Goal: Information Seeking & Learning: Learn about a topic

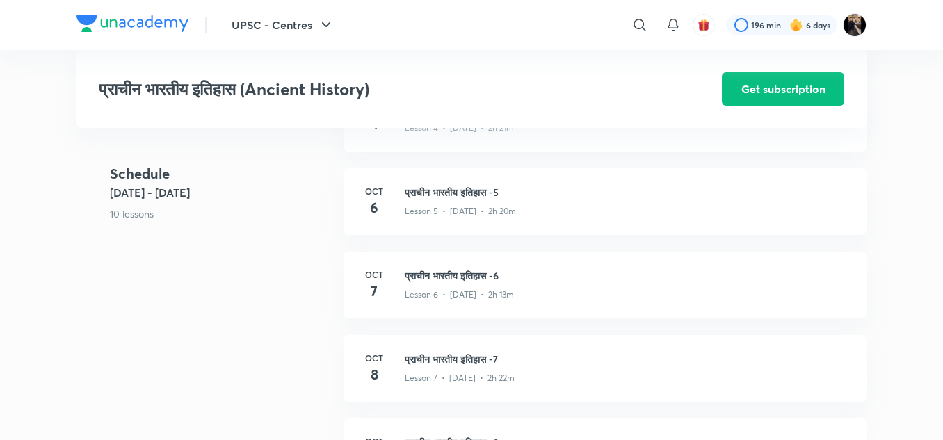
scroll to position [803, 0]
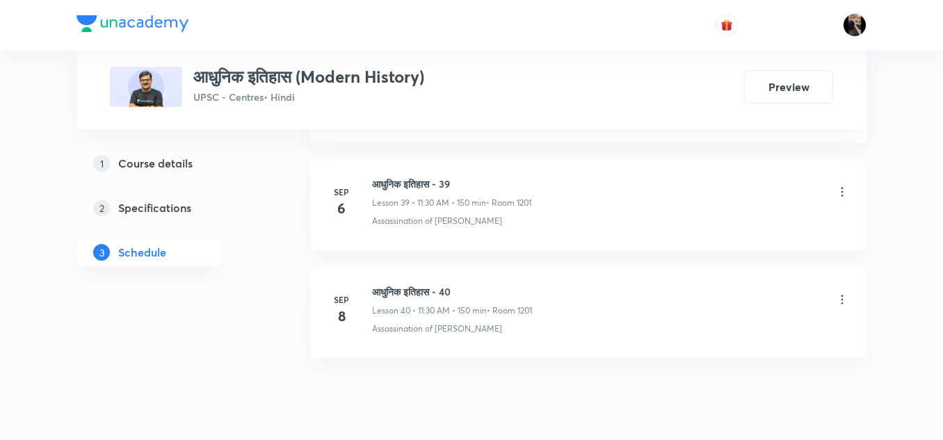
scroll to position [4938, 0]
drag, startPoint x: 372, startPoint y: 297, endPoint x: 474, endPoint y: 296, distance: 101.6
click at [474, 296] on h6 "आधुनिक इतिहास - 40" at bounding box center [452, 292] width 160 height 15
copy h6 "आधुनिक इतिहास - 40"
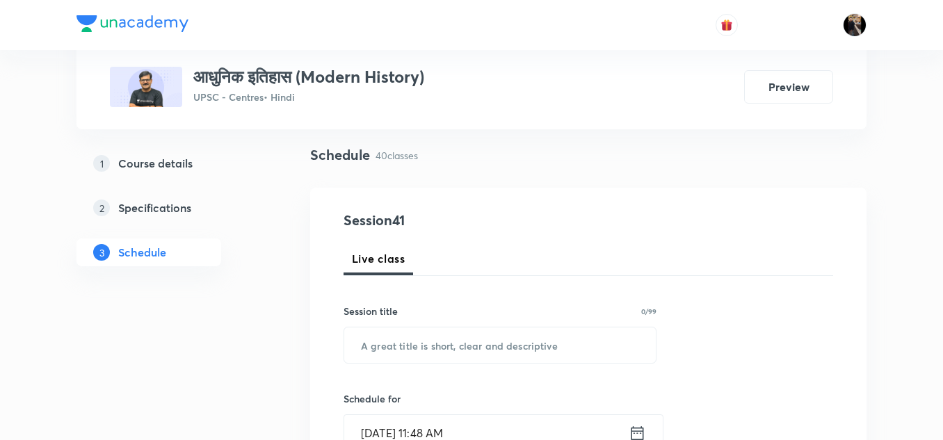
scroll to position [97, 0]
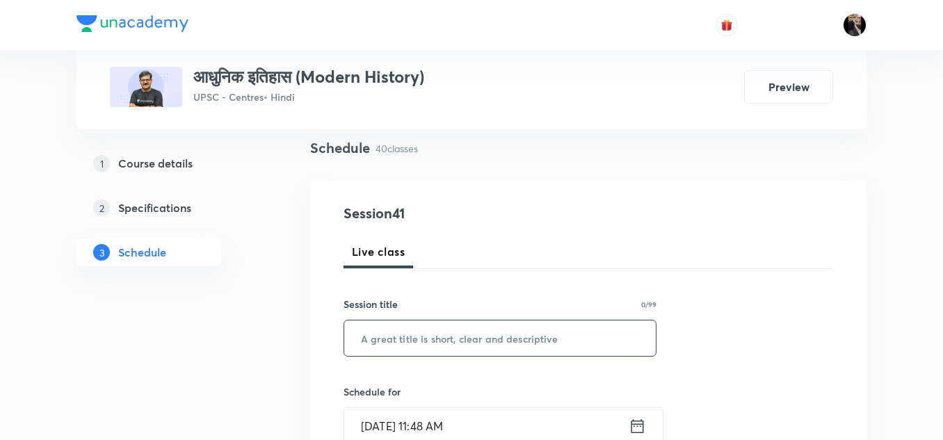
click at [442, 332] on input "text" at bounding box center [500, 338] width 312 height 35
paste input "आधुनिक इतिहास - 40"
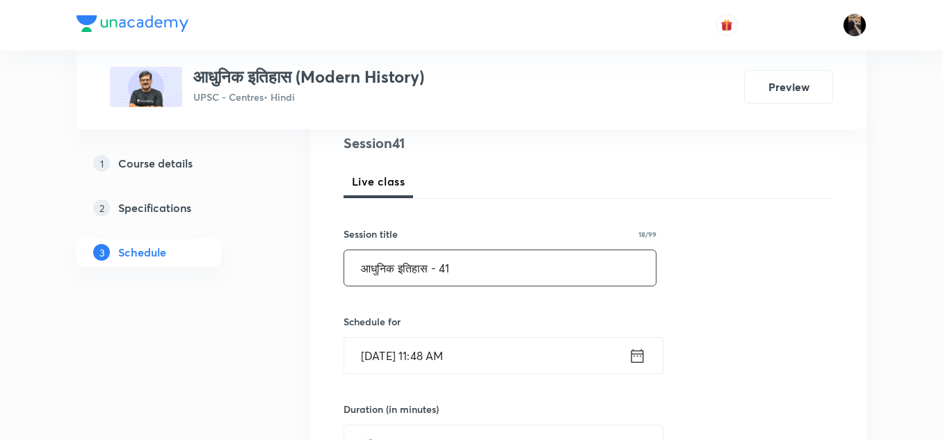
scroll to position [168, 0]
type input "आधुनिक इतिहास - 41"
click at [461, 358] on input "Oct 8, 2025, 11:48 AM" at bounding box center [486, 354] width 284 height 35
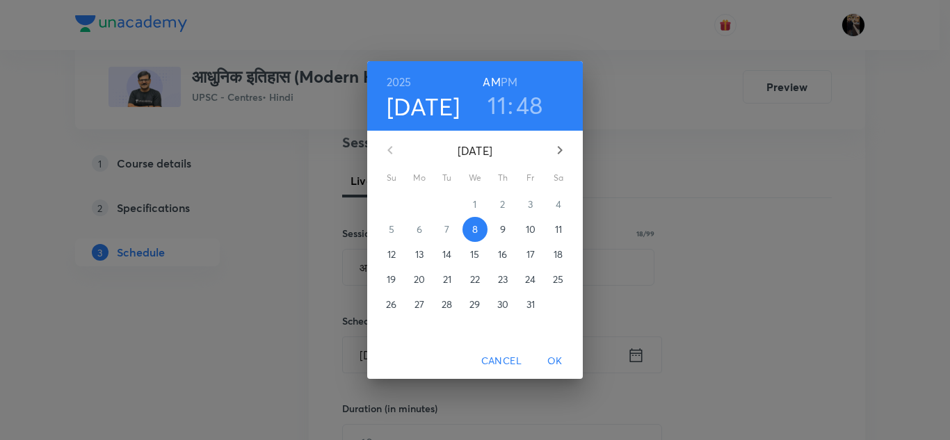
click at [503, 229] on p "9" at bounding box center [503, 230] width 6 height 14
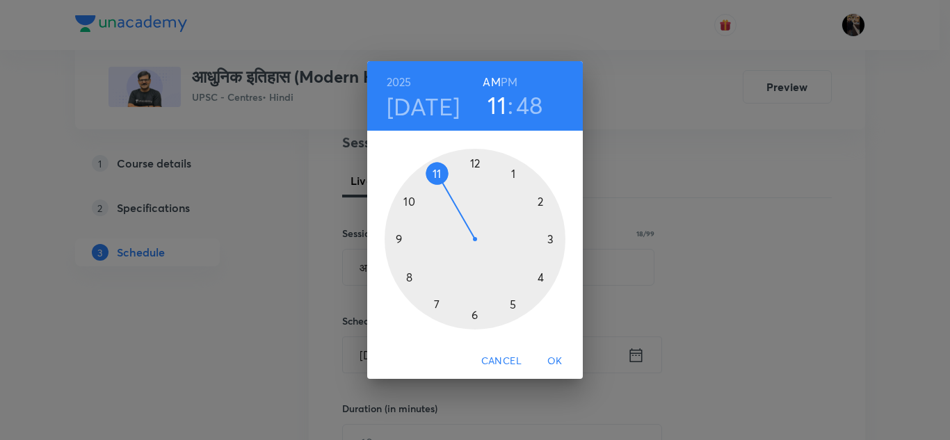
click at [436, 173] on div at bounding box center [475, 239] width 181 height 181
click at [474, 312] on div at bounding box center [475, 239] width 181 height 181
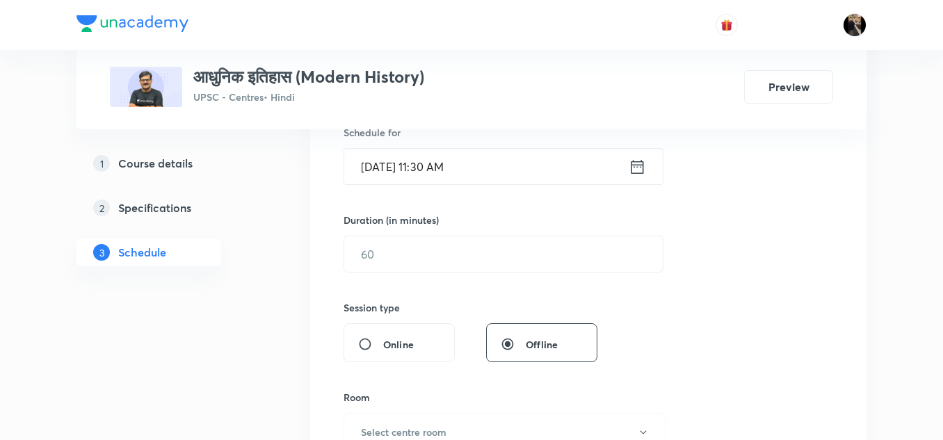
scroll to position [361, 0]
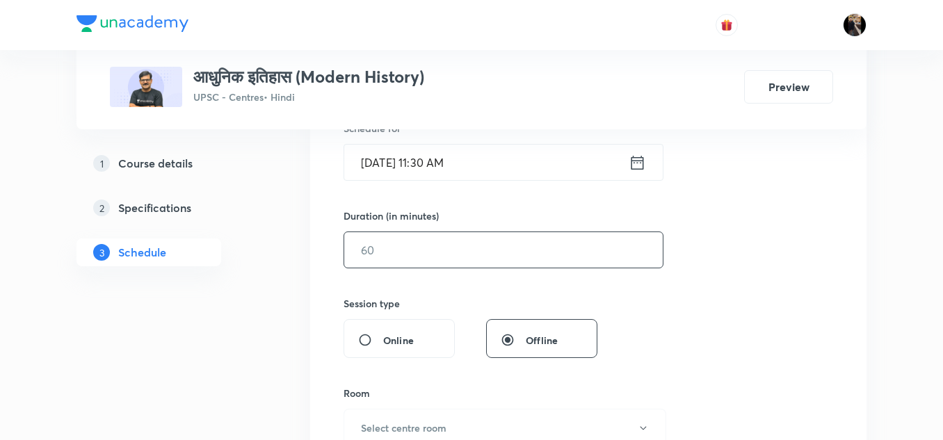
click at [449, 251] on input "text" at bounding box center [503, 249] width 319 height 35
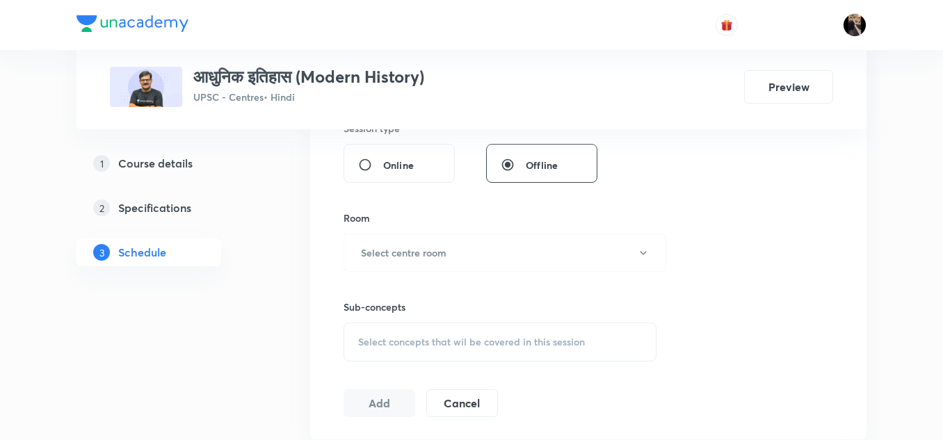
scroll to position [537, 0]
type input "150"
click at [443, 252] on h6 "Select centre room" at bounding box center [404, 252] width 86 height 15
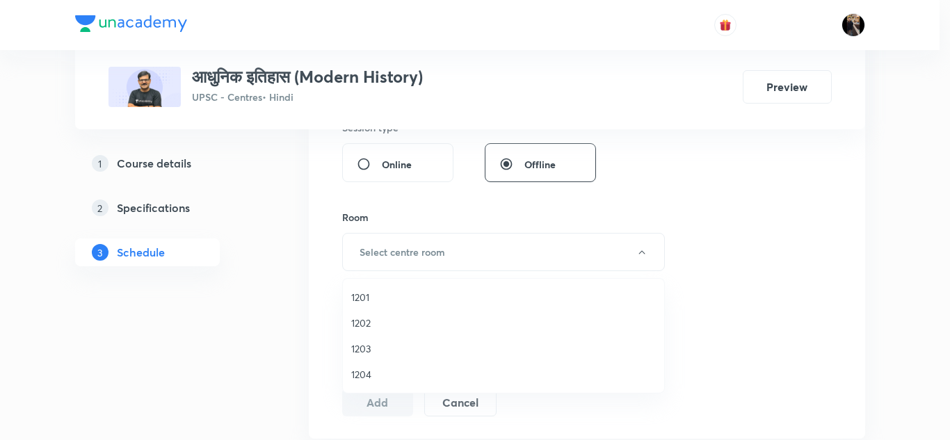
click at [360, 300] on span "1201" at bounding box center [503, 297] width 305 height 15
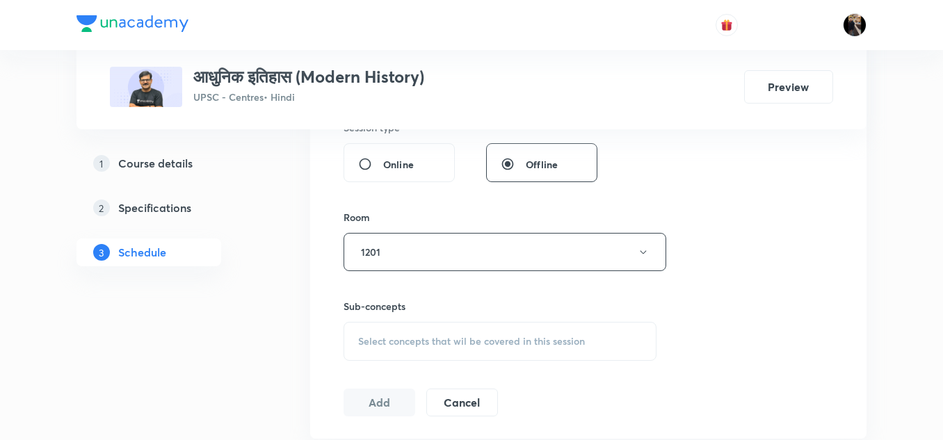
click at [418, 219] on div "Room" at bounding box center [500, 217] width 313 height 15
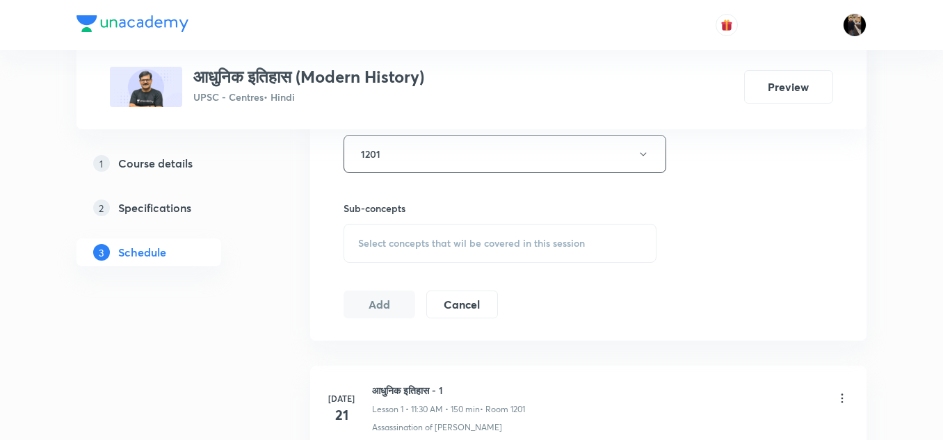
scroll to position [636, 0]
click at [415, 234] on div "Select concepts that wil be covered in this session" at bounding box center [500, 242] width 313 height 39
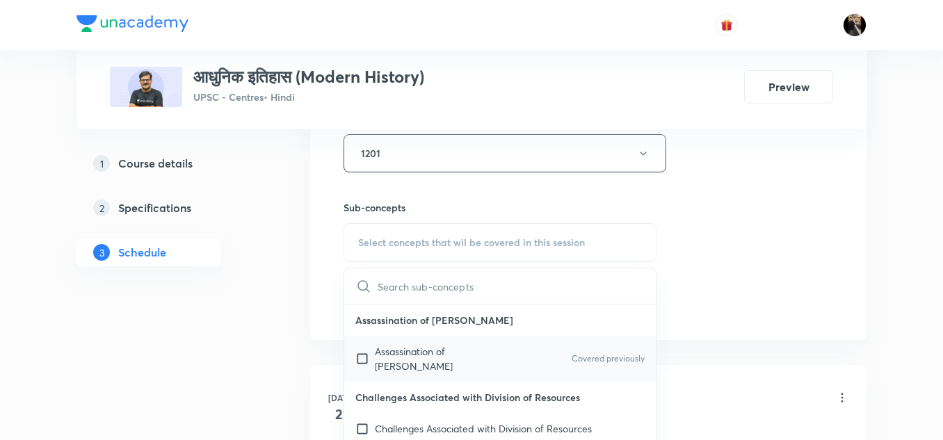
click at [435, 346] on p "Assassination of Gandhi" at bounding box center [445, 358] width 140 height 29
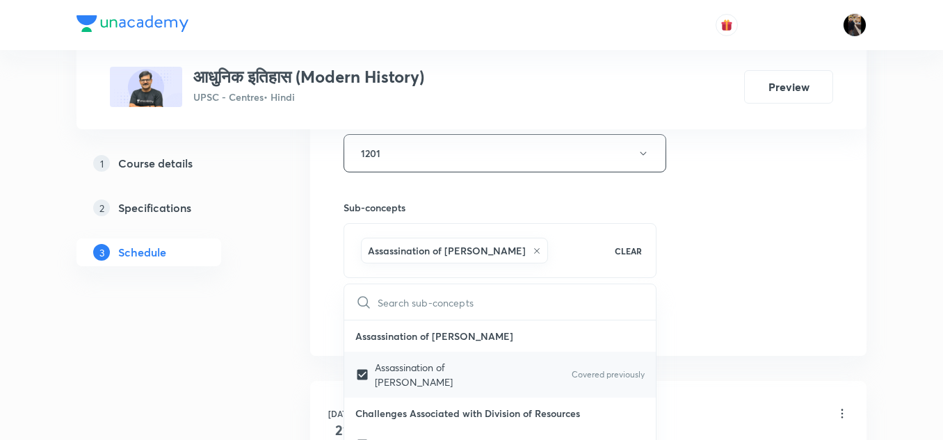
checkbox input "true"
click at [474, 207] on h6 "Sub-concepts" at bounding box center [500, 207] width 313 height 15
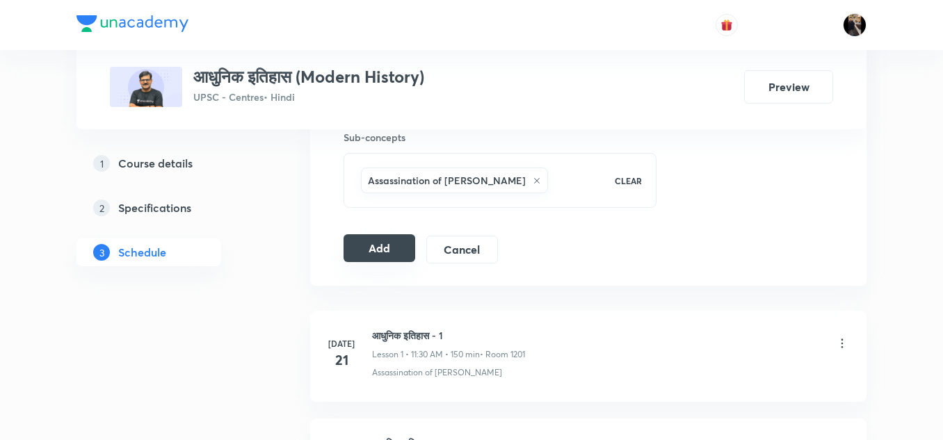
scroll to position [710, 0]
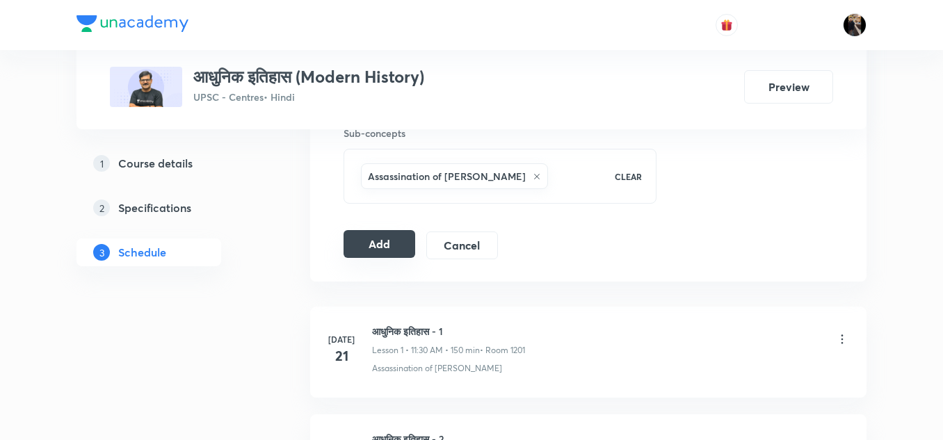
click at [386, 236] on button "Add" at bounding box center [380, 244] width 72 height 28
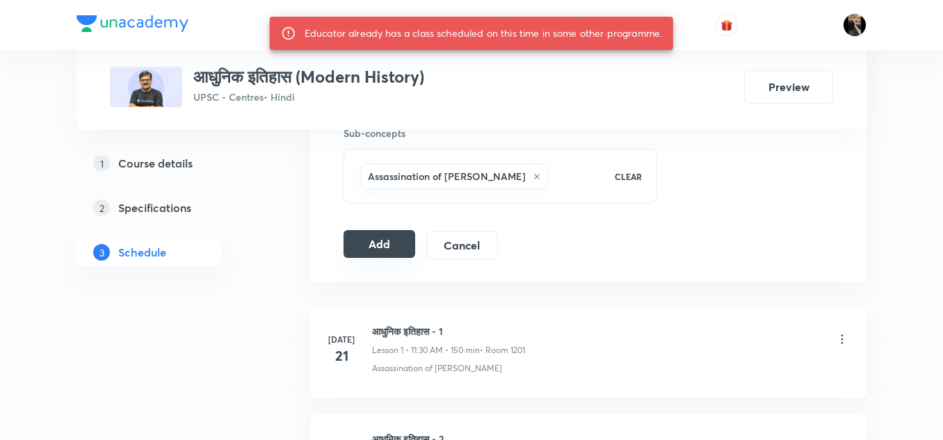
click at [371, 250] on button "Add" at bounding box center [380, 244] width 72 height 28
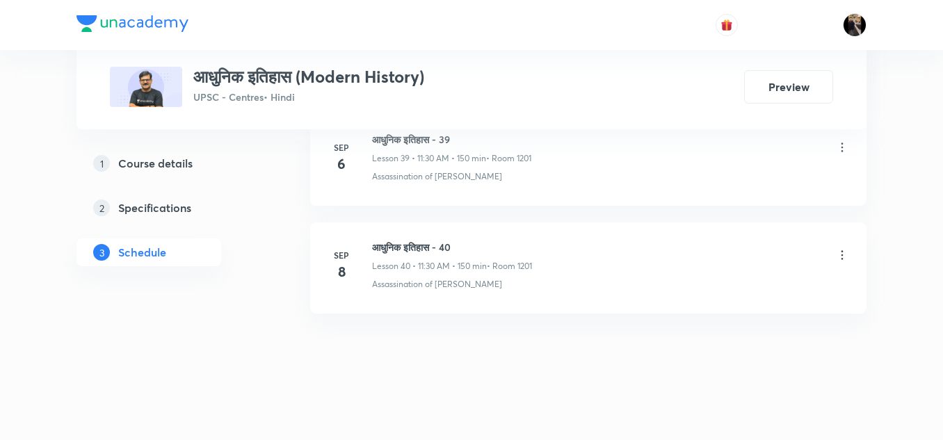
scroll to position [5003, 0]
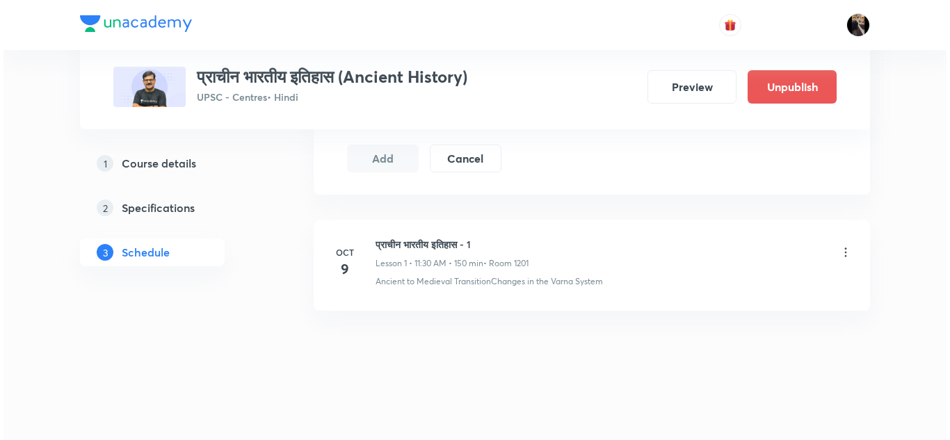
scroll to position [782, 0]
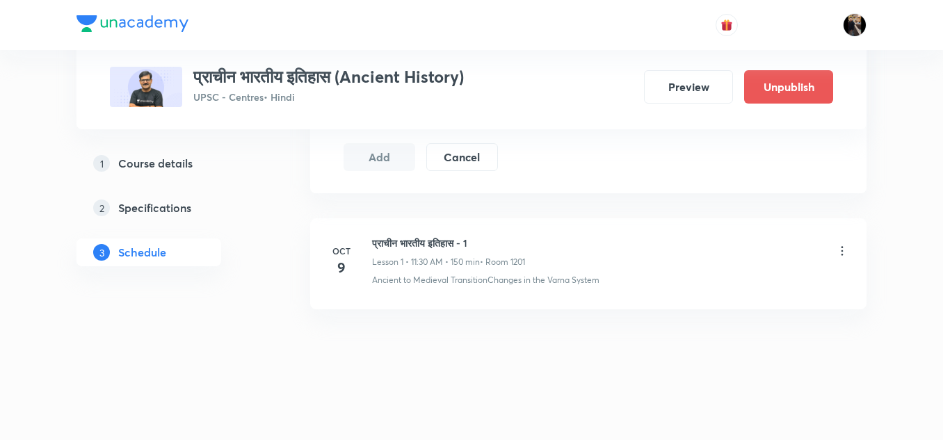
click at [841, 252] on icon at bounding box center [842, 251] width 14 height 14
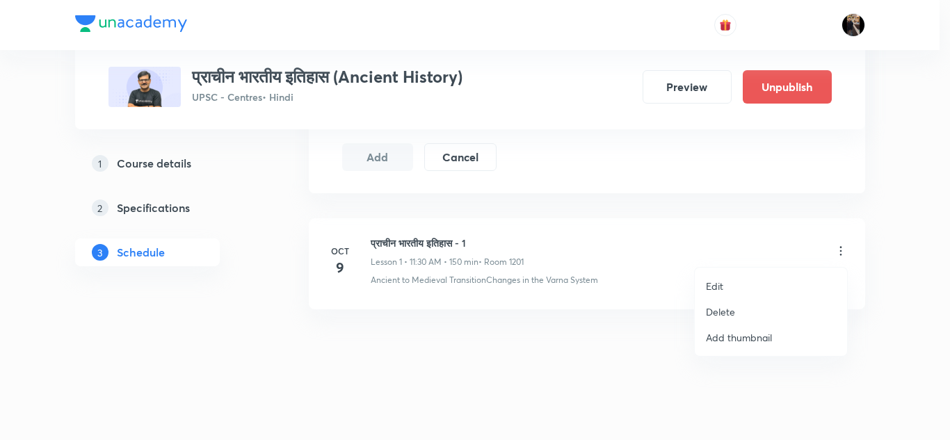
click at [715, 287] on p "Edit" at bounding box center [714, 286] width 17 height 15
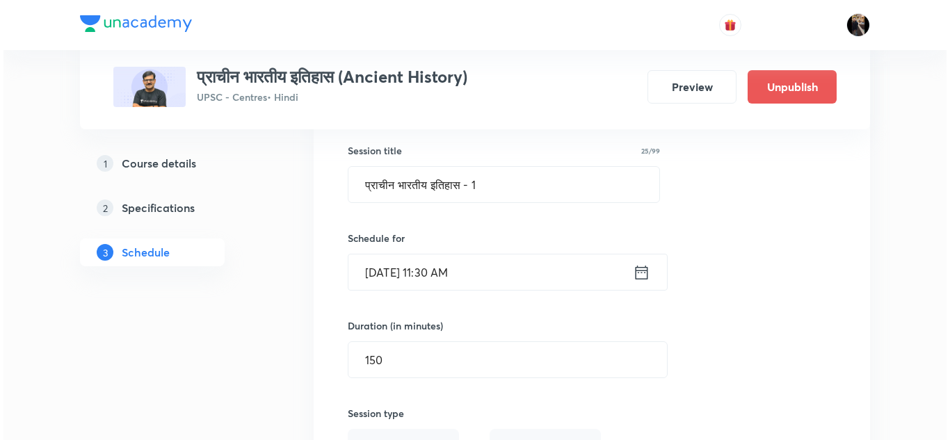
scroll to position [247, 0]
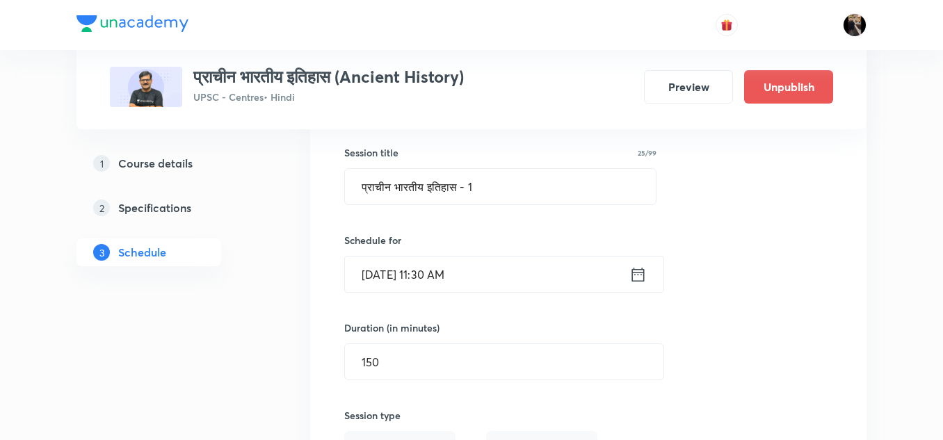
click at [551, 281] on input "Oct 9, 2025, 11:30 AM" at bounding box center [487, 274] width 284 height 35
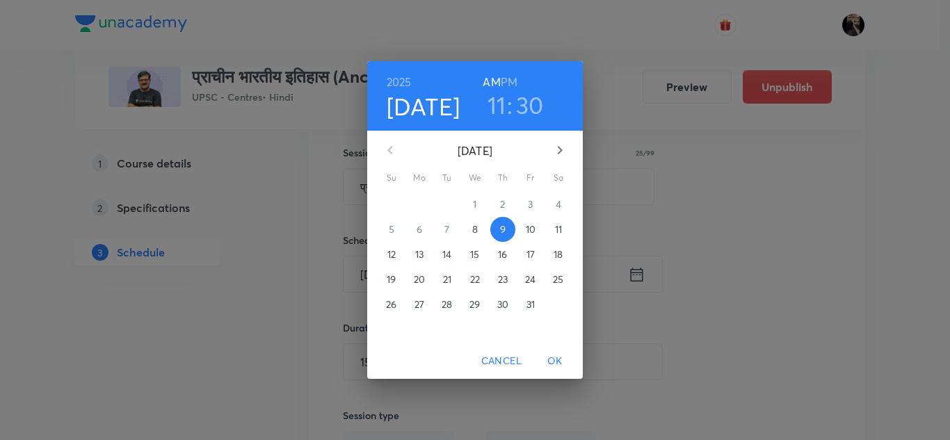
click at [559, 230] on p "11" at bounding box center [558, 230] width 7 height 14
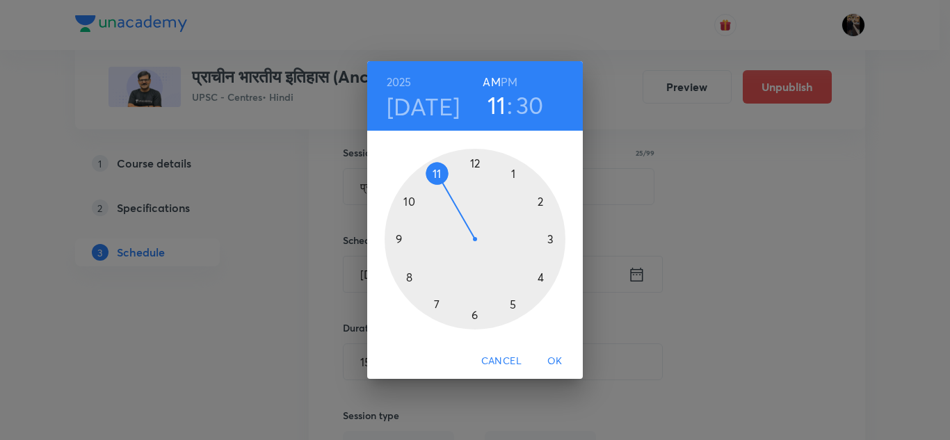
click at [555, 363] on span "OK" at bounding box center [554, 361] width 33 height 17
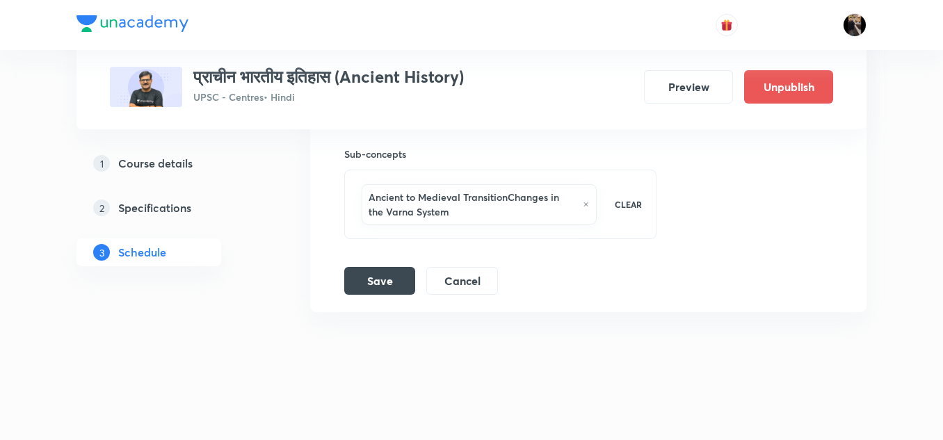
scroll to position [693, 0]
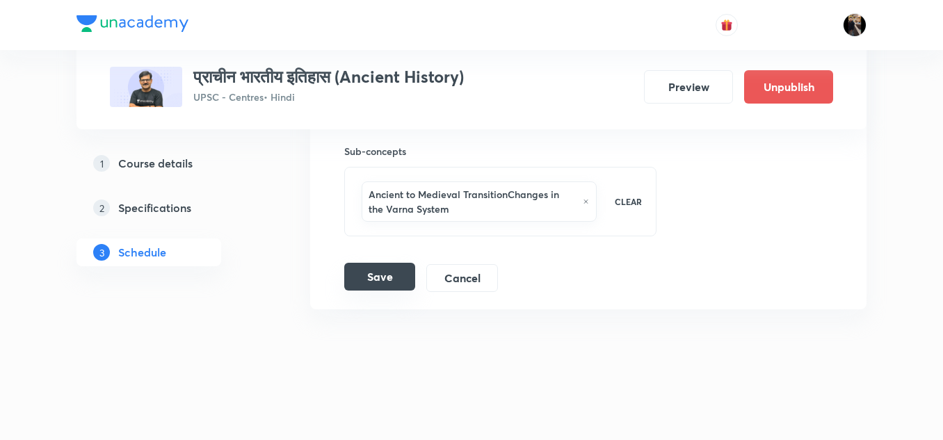
click at [399, 283] on button "Save" at bounding box center [379, 277] width 71 height 28
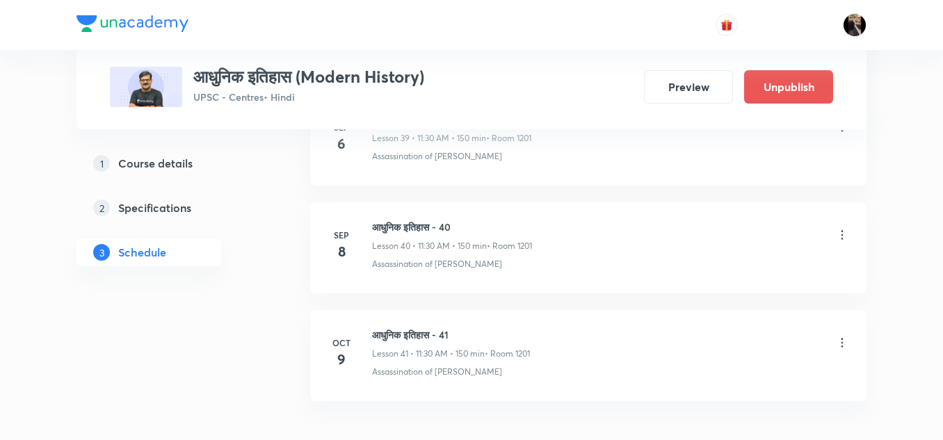
scroll to position [5095, 0]
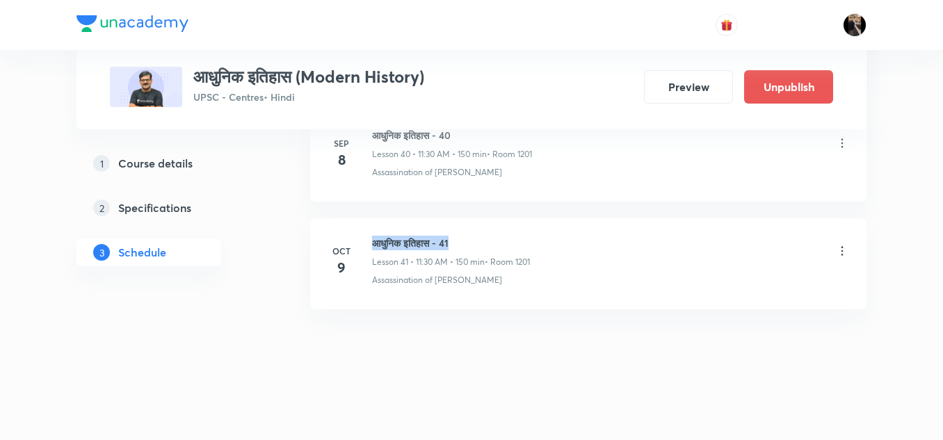
drag, startPoint x: 375, startPoint y: 243, endPoint x: 494, endPoint y: 237, distance: 119.1
click at [494, 237] on h6 "आधुनिक इतिहास - 41" at bounding box center [451, 243] width 158 height 15
copy h6 "आधुनिक इतिहास - 41"
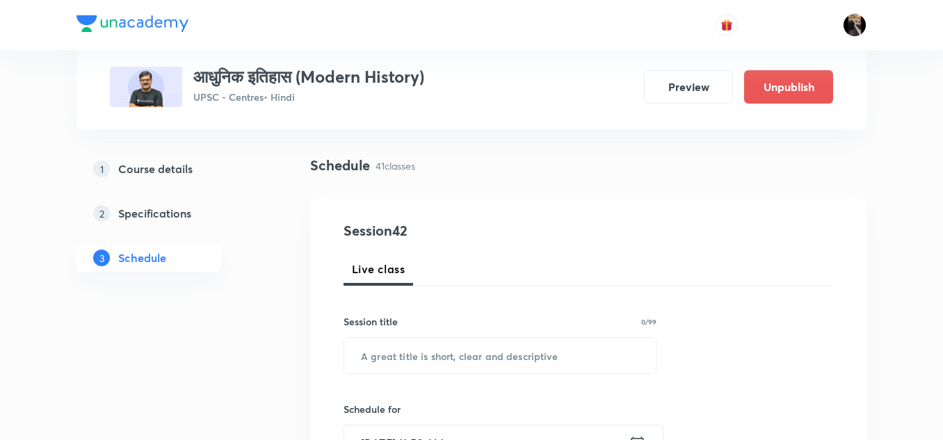
scroll to position [81, 0]
click at [419, 357] on input "text" at bounding box center [500, 354] width 312 height 35
paste input "आधुनिक इतिहास - 41"
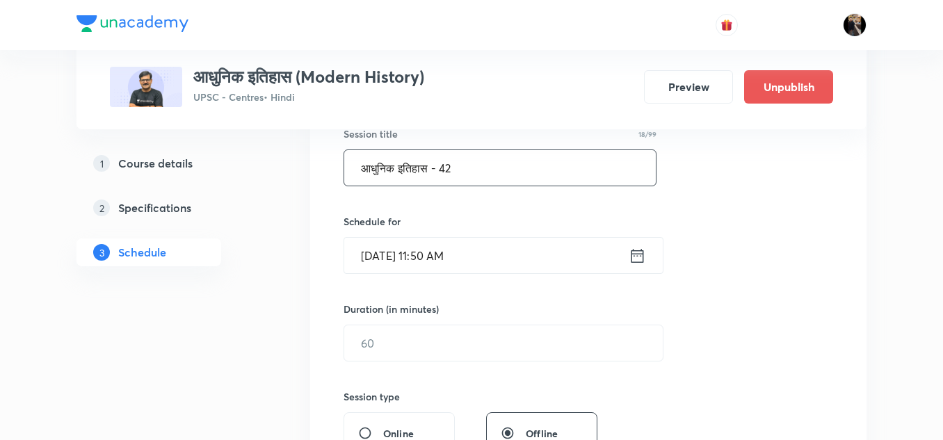
scroll to position [275, 0]
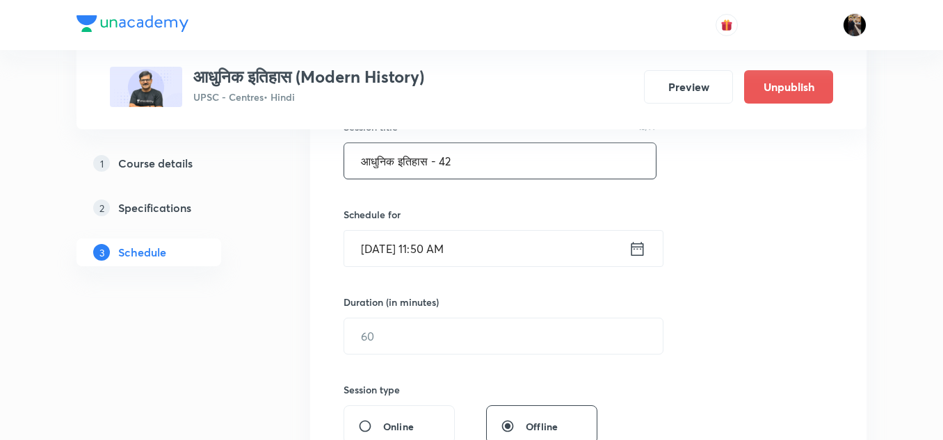
type input "आधुनिक इतिहास - 42"
click at [497, 255] on input "Oct 8, 2025, 11:50 AM" at bounding box center [486, 248] width 284 height 35
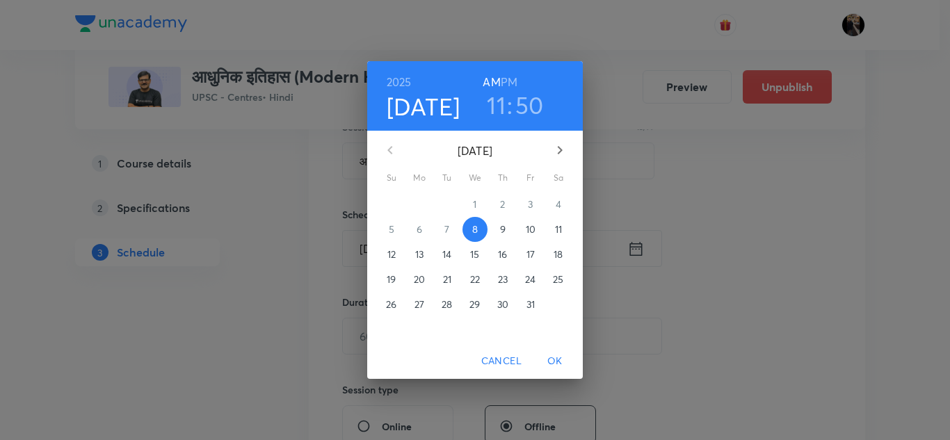
click at [530, 230] on p "10" at bounding box center [531, 230] width 10 height 14
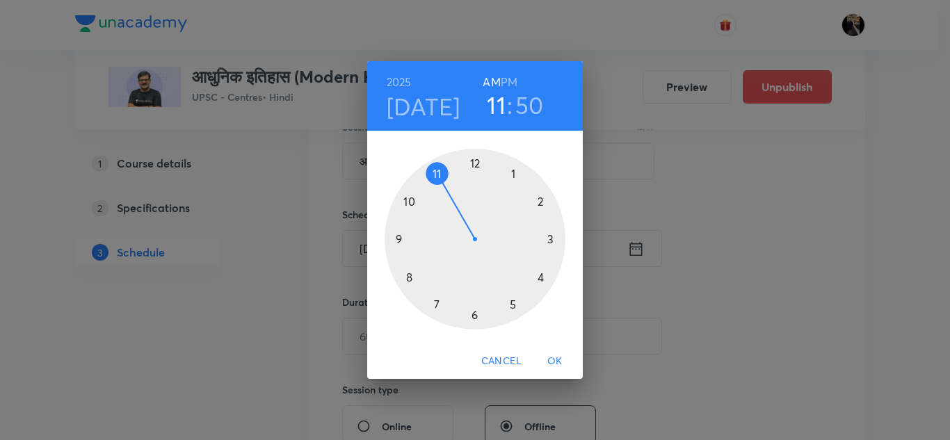
click at [437, 173] on div at bounding box center [475, 239] width 181 height 181
click at [474, 314] on div at bounding box center [475, 239] width 181 height 181
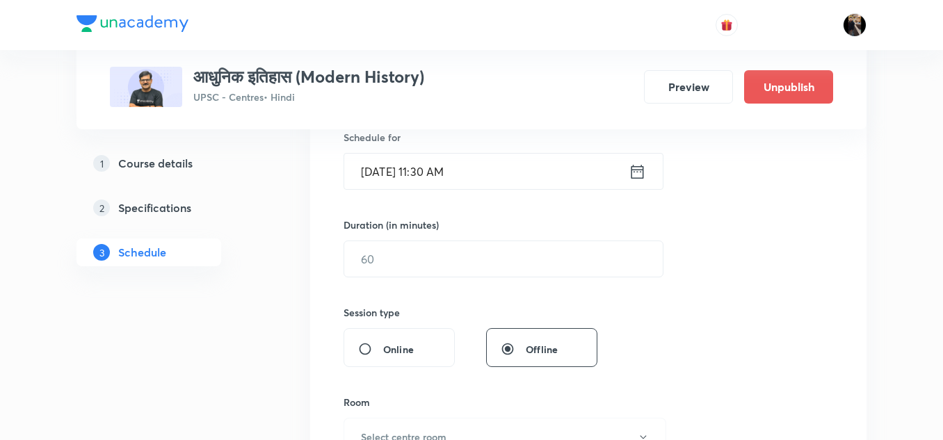
scroll to position [353, 0]
click at [440, 259] on input "text" at bounding box center [503, 258] width 319 height 35
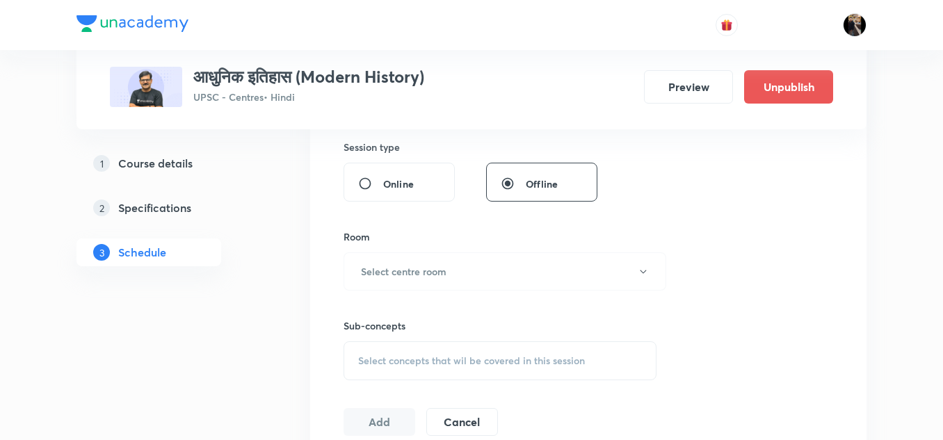
scroll to position [518, 0]
type input "150"
click at [431, 266] on h6 "Select centre room" at bounding box center [404, 271] width 86 height 15
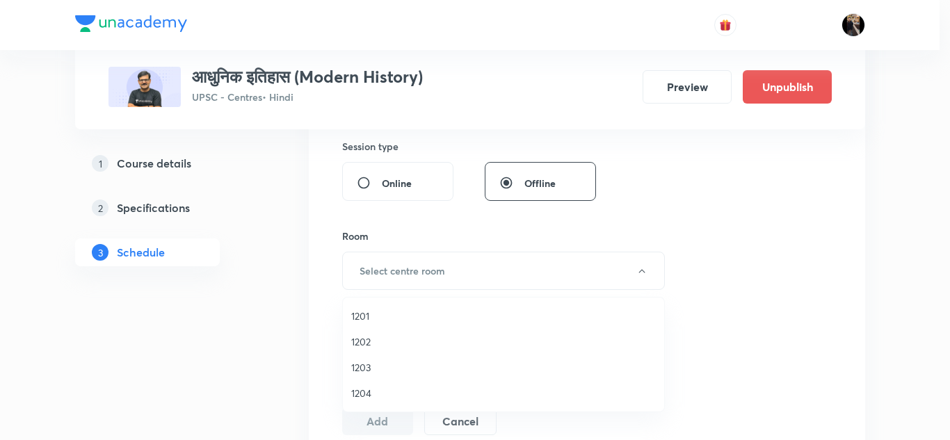
click at [367, 319] on span "1201" at bounding box center [503, 316] width 305 height 15
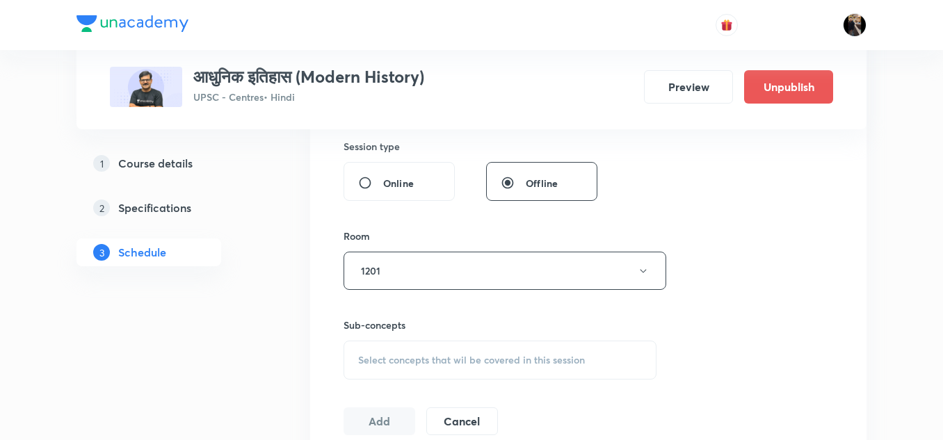
click at [423, 233] on div "Room" at bounding box center [500, 236] width 313 height 15
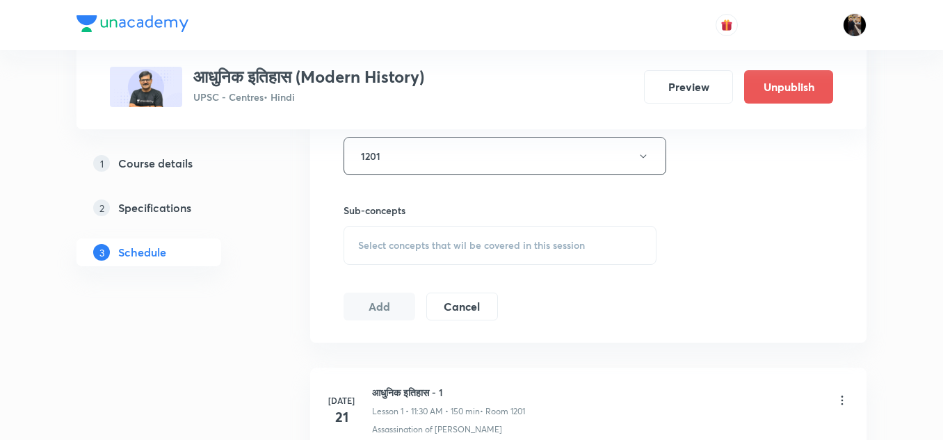
scroll to position [634, 0]
click at [419, 247] on span "Select concepts that wil be covered in this session" at bounding box center [471, 244] width 227 height 11
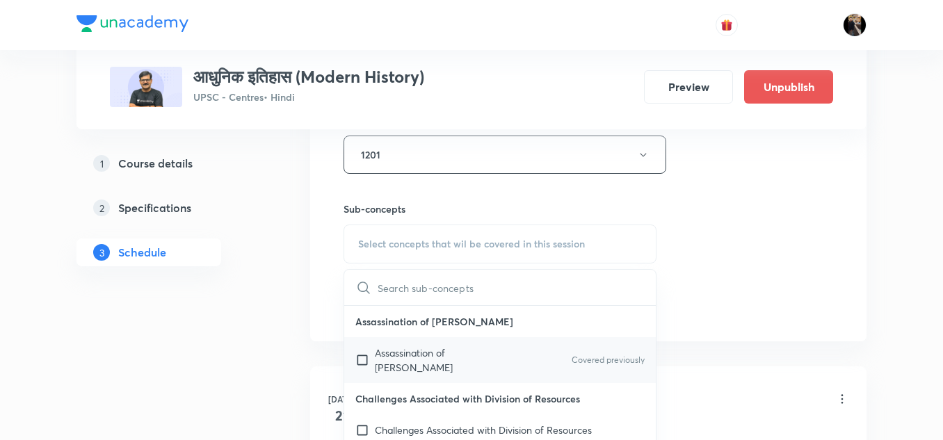
click at [395, 353] on p "Assassination of Gandhi" at bounding box center [445, 360] width 140 height 29
checkbox input "true"
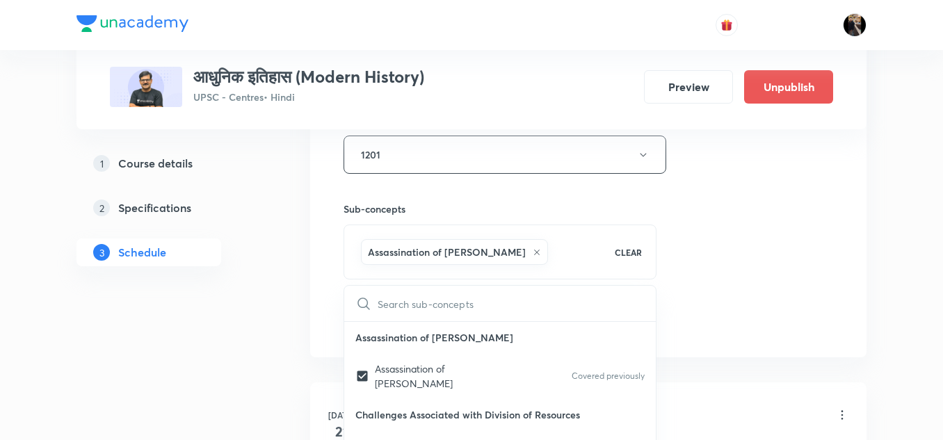
click at [447, 198] on div "Sub-concepts Assassination of Gandhi CLEAR ​ Assassination of Gandhi Assassinat…" at bounding box center [500, 227] width 313 height 106
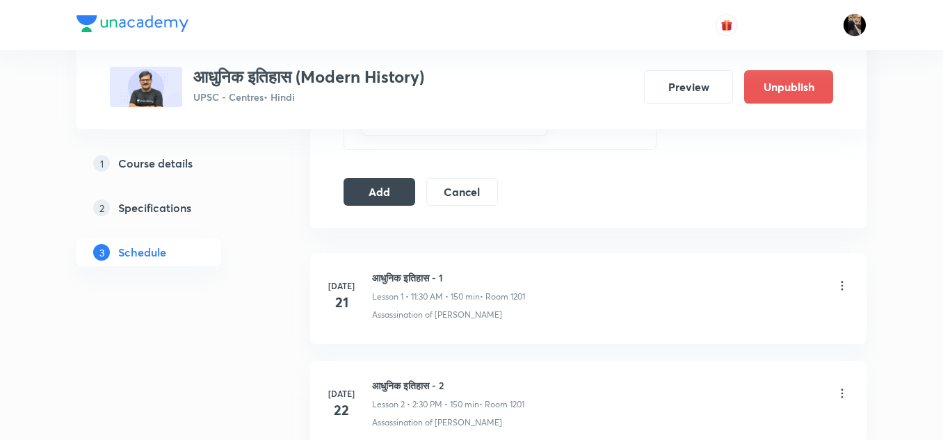
scroll to position [768, 0]
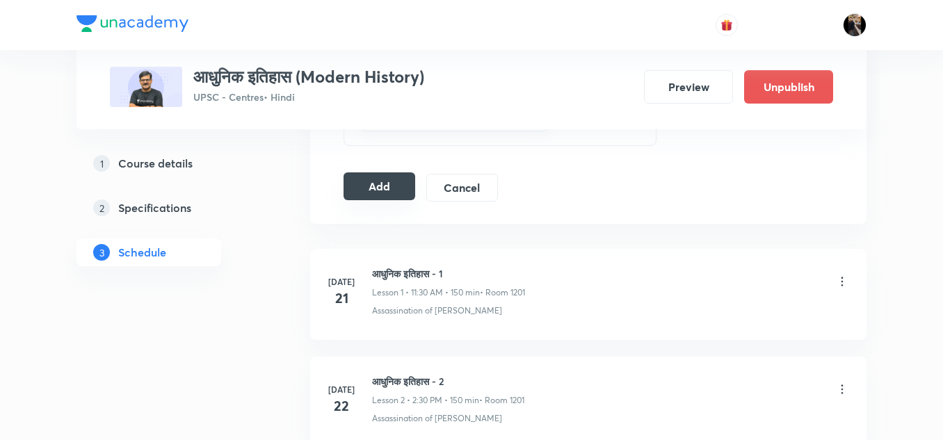
click at [383, 195] on button "Add" at bounding box center [380, 186] width 72 height 28
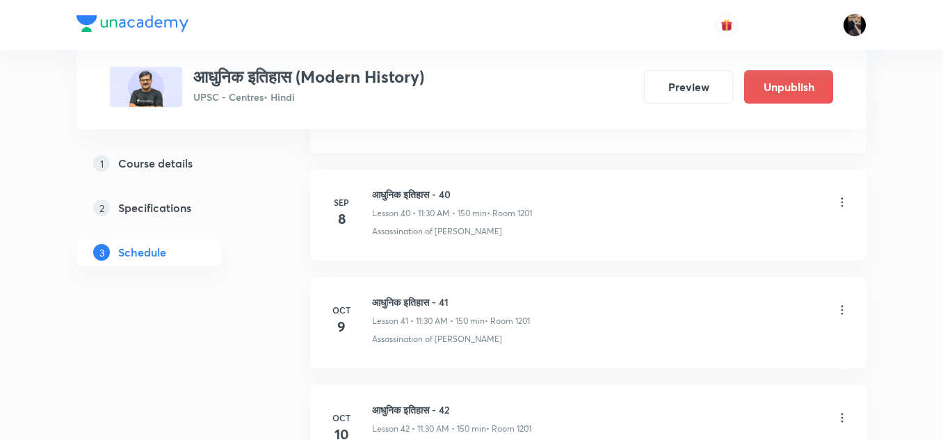
scroll to position [5013, 0]
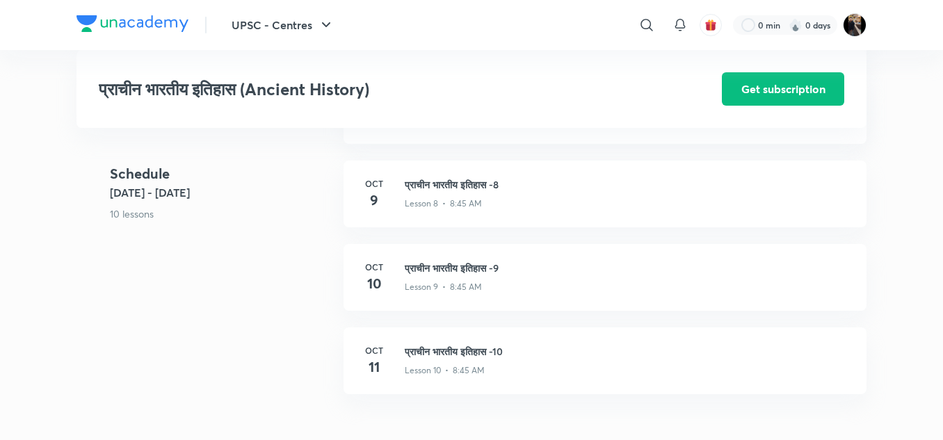
scroll to position [1061, 0]
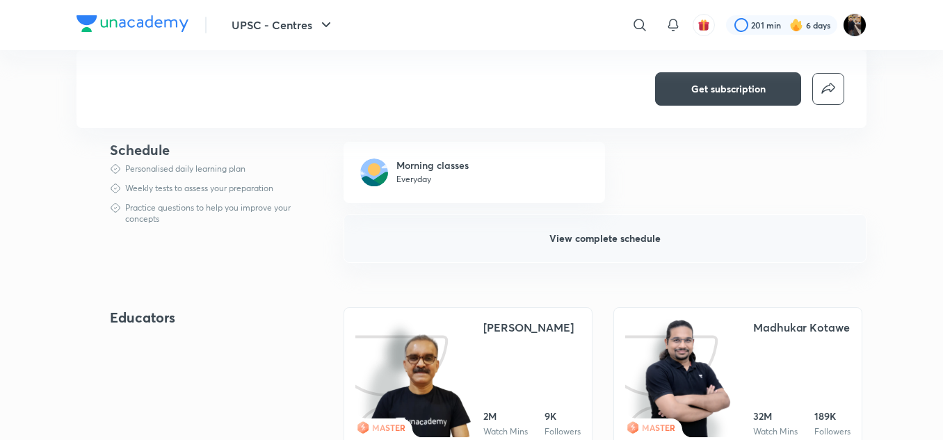
click at [577, 232] on span "View complete schedule" at bounding box center [604, 239] width 111 height 14
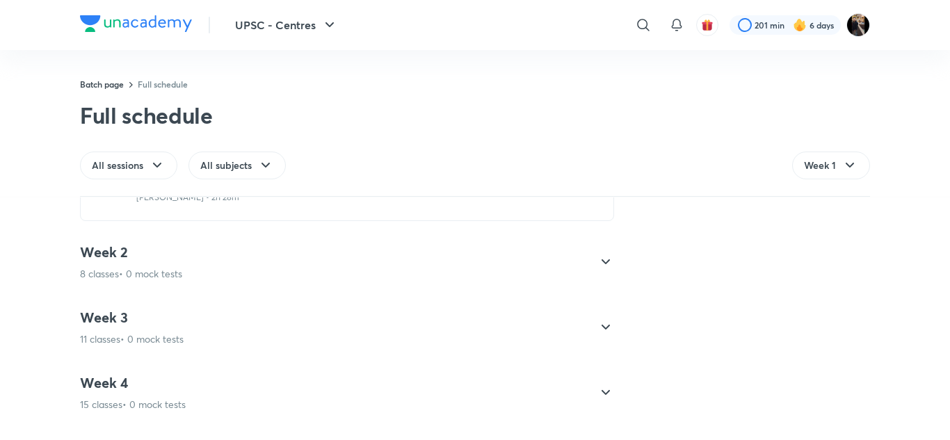
scroll to position [606, 0]
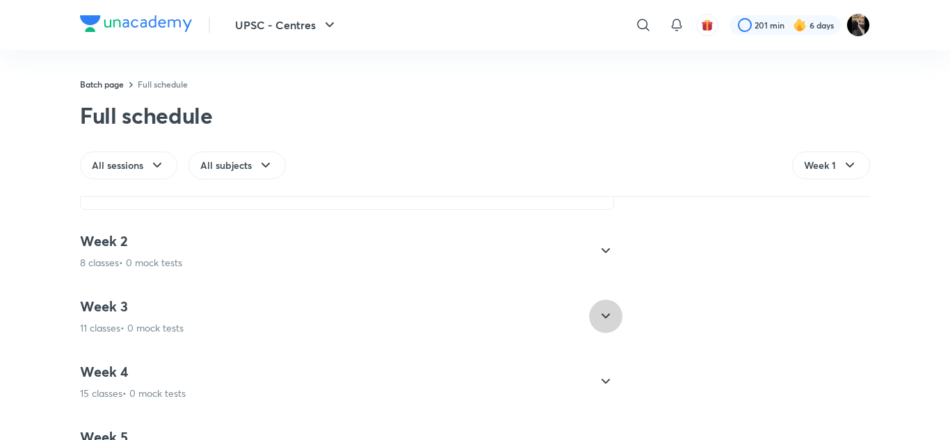
click at [600, 314] on icon at bounding box center [605, 316] width 17 height 17
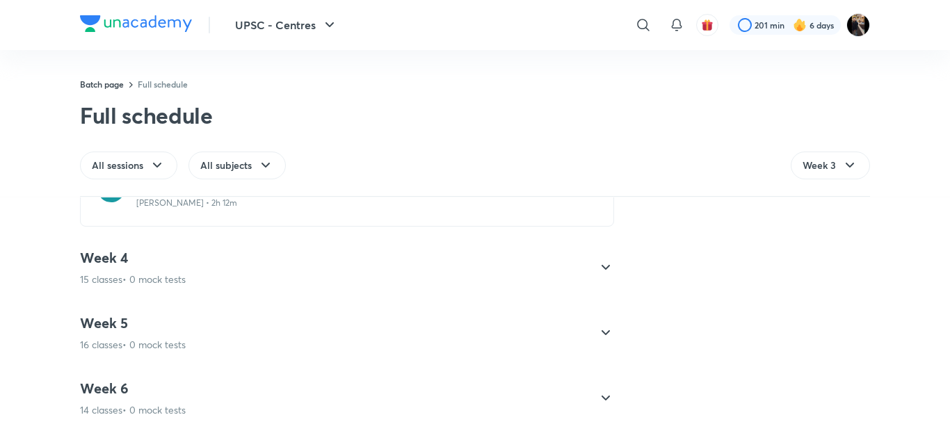
scroll to position [1044, 0]
click at [603, 332] on icon at bounding box center [605, 332] width 17 height 17
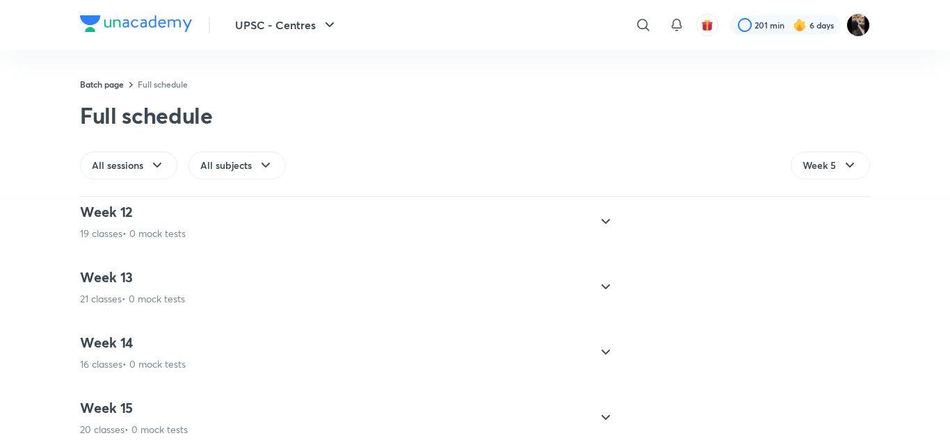
scroll to position [2018, 0]
click at [601, 348] on icon at bounding box center [605, 350] width 17 height 17
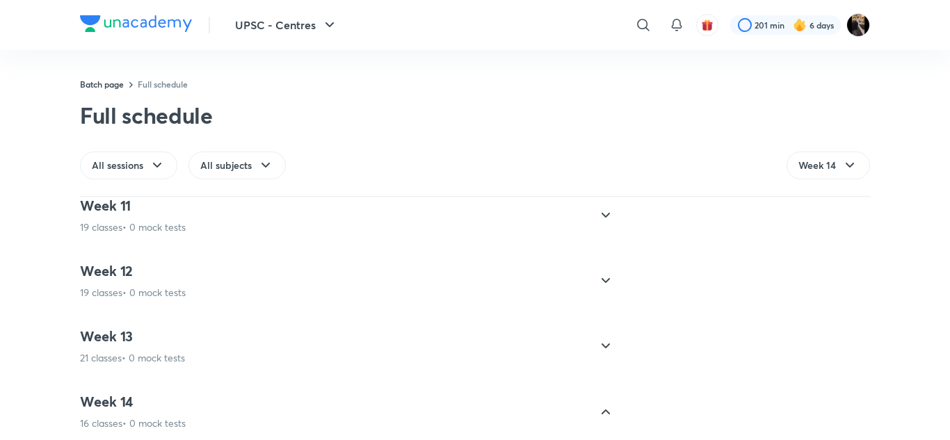
scroll to position [670, 0]
click at [600, 279] on icon at bounding box center [605, 281] width 17 height 17
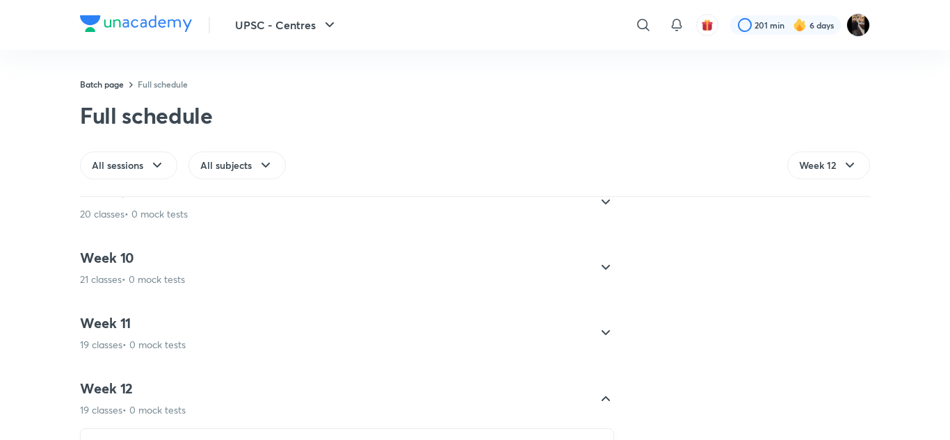
scroll to position [544, 0]
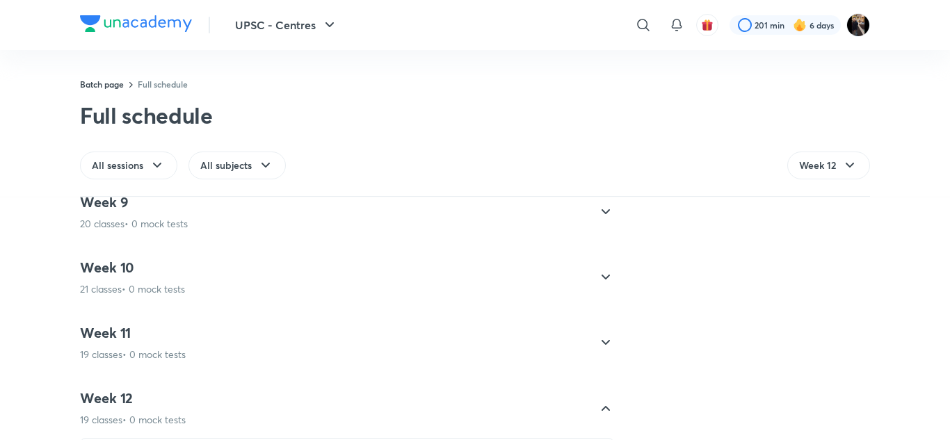
click at [600, 275] on icon at bounding box center [605, 277] width 17 height 17
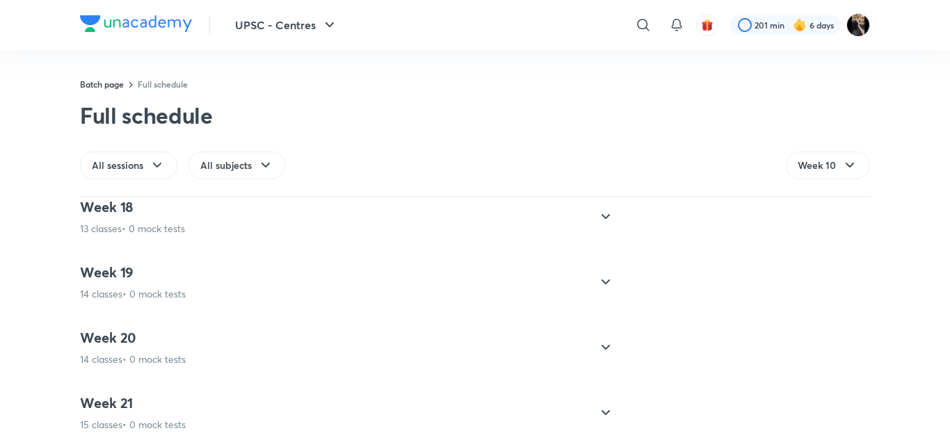
scroll to position [2829, 0]
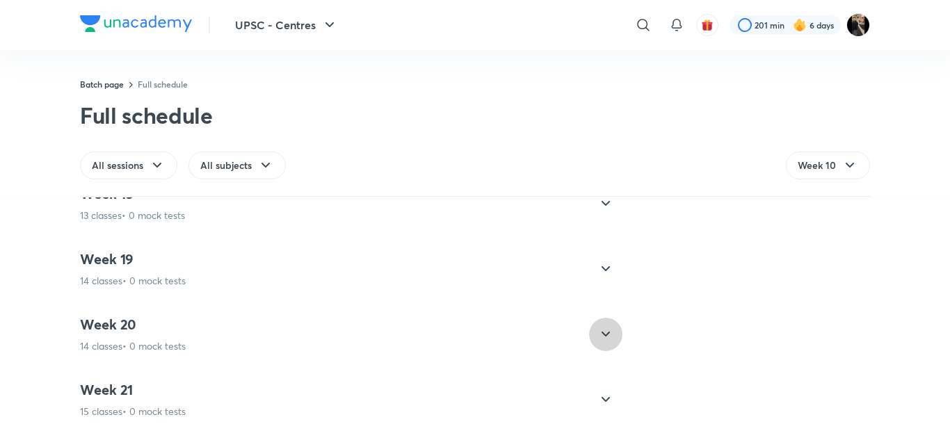
click at [597, 338] on icon at bounding box center [605, 334] width 17 height 17
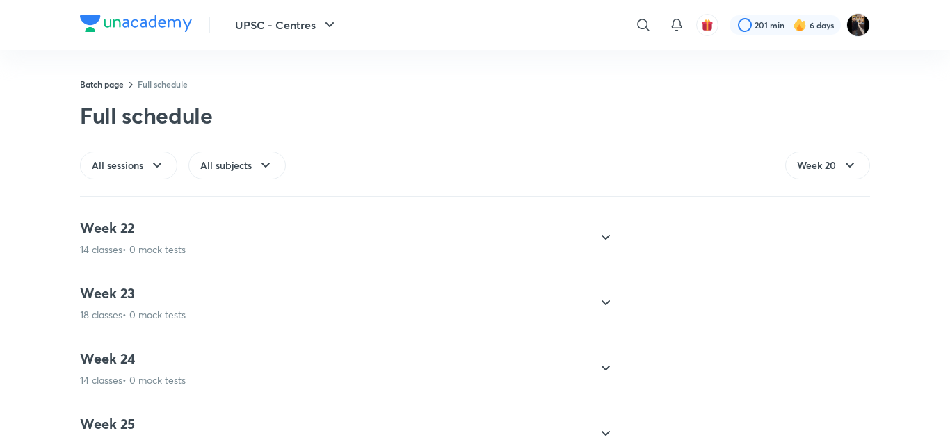
scroll to position [2493, 0]
click at [600, 297] on icon at bounding box center [605, 302] width 17 height 17
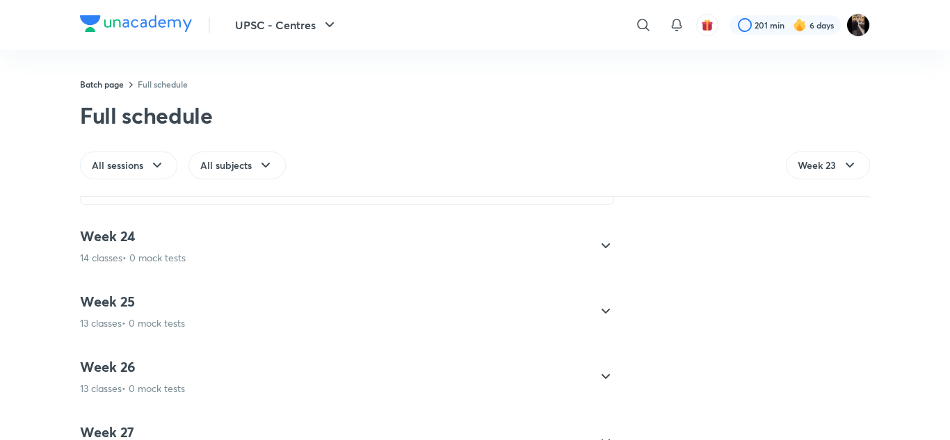
scroll to position [2937, 0]
click at [602, 307] on icon at bounding box center [605, 311] width 17 height 17
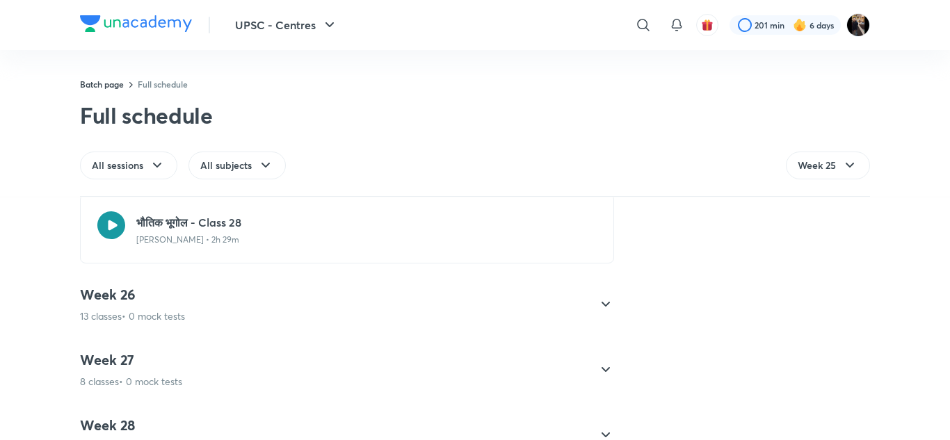
scroll to position [2608, 0]
click at [602, 365] on icon at bounding box center [605, 368] width 17 height 17
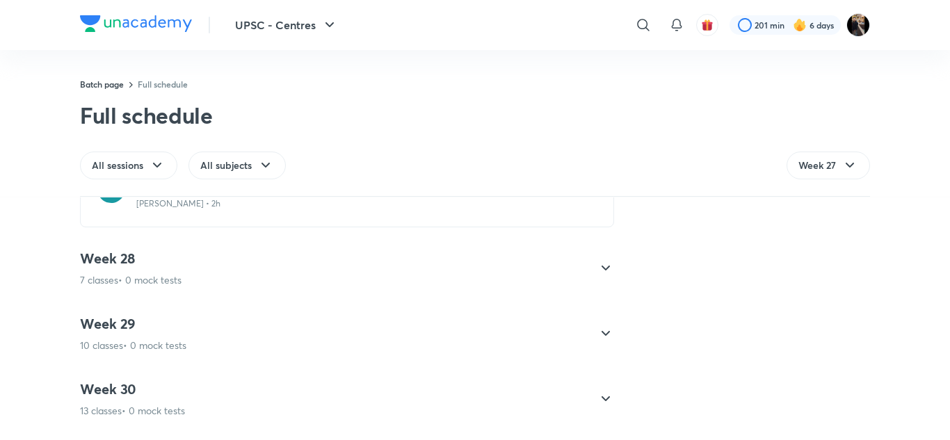
scroll to position [2370, 0]
click at [601, 332] on icon at bounding box center [605, 333] width 17 height 17
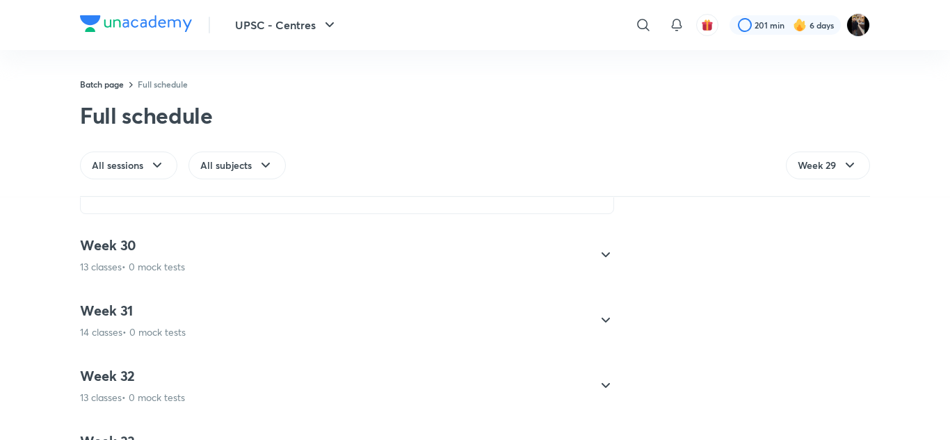
scroll to position [2678, 0]
click at [600, 378] on icon at bounding box center [605, 382] width 17 height 17
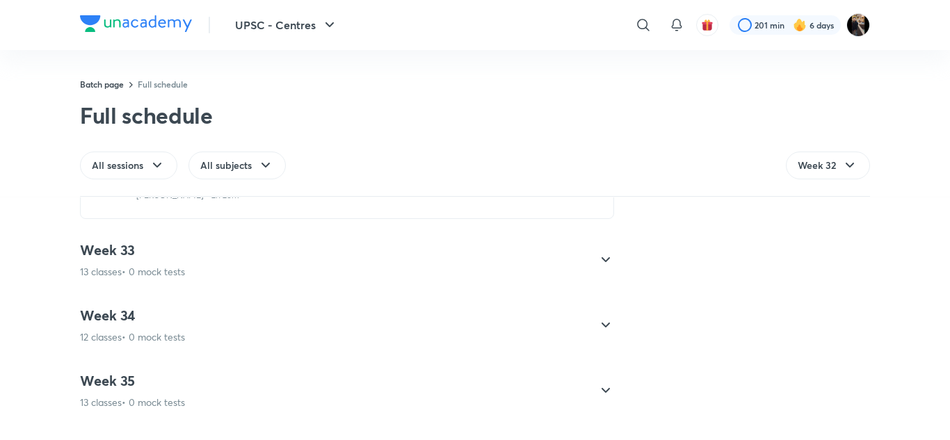
scroll to position [3112, 0]
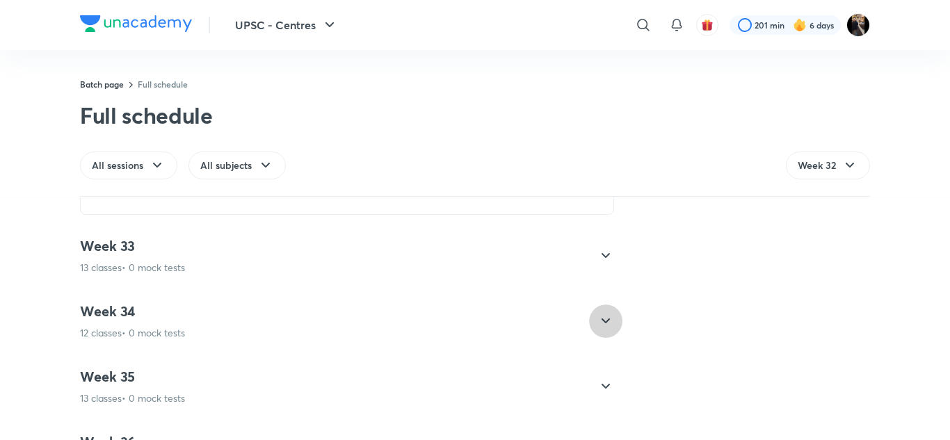
click at [600, 314] on icon at bounding box center [605, 321] width 17 height 17
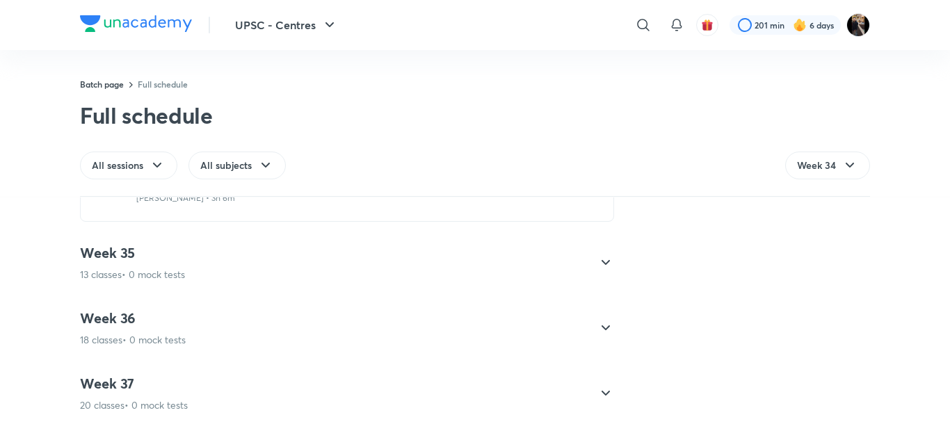
scroll to position [3156, 0]
click at [605, 326] on icon at bounding box center [605, 327] width 17 height 17
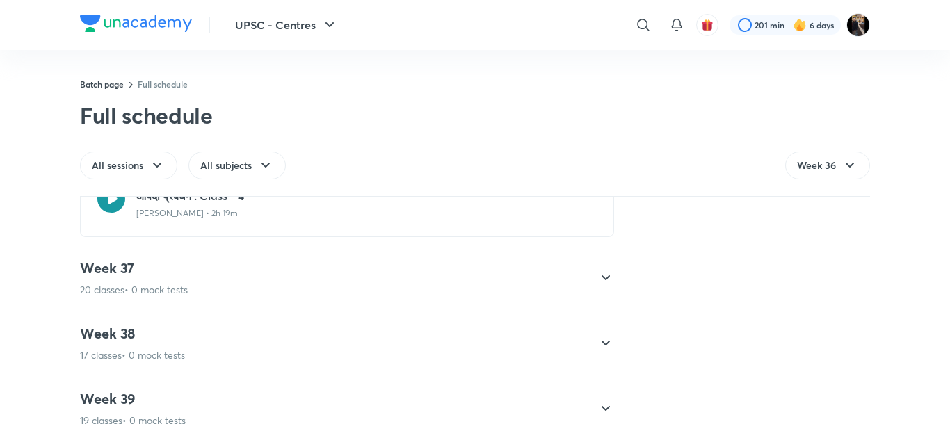
scroll to position [3757, 0]
click at [603, 340] on icon at bounding box center [605, 342] width 17 height 17
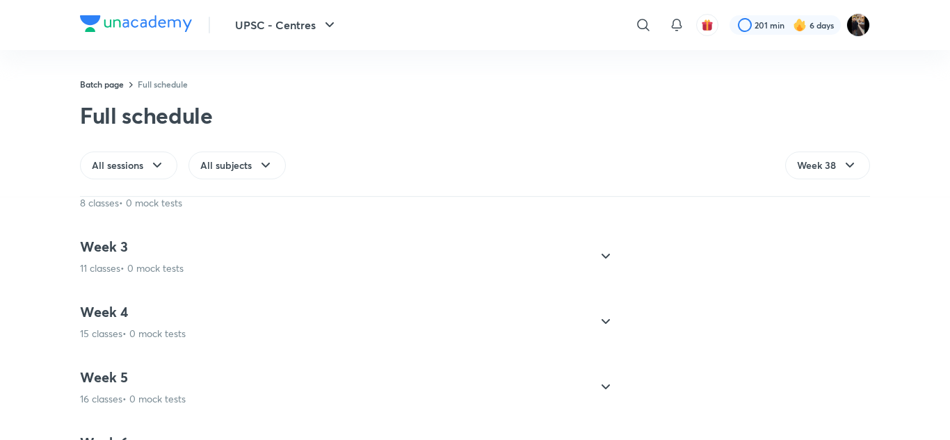
scroll to position [0, 0]
